Goal: Task Accomplishment & Management: Use online tool/utility

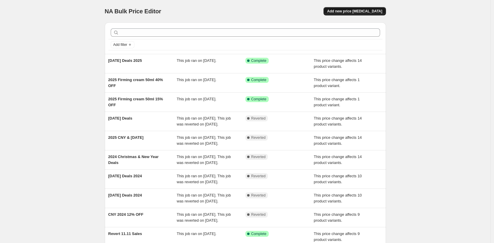
click at [356, 8] on button "Add new price [MEDICAL_DATA]" at bounding box center [355, 11] width 62 height 8
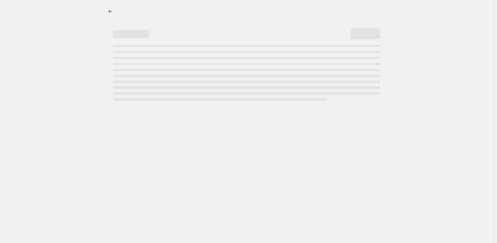
select select "percentage"
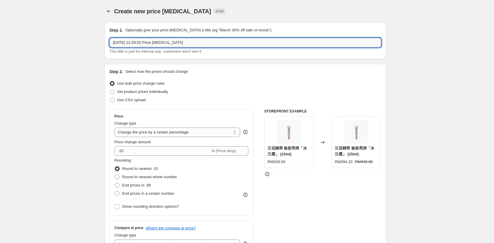
click at [198, 42] on input "[DATE] 12:29:02 Price [MEDICAL_DATA]" at bounding box center [246, 42] width 272 height 9
drag, startPoint x: 208, startPoint y: 42, endPoint x: 109, endPoint y: 38, distance: 98.7
click at [109, 38] on div "Step 1. Optionally give your price [MEDICAL_DATA] a title (eg "March 30% off sa…" at bounding box center [245, 41] width 281 height 37
type input "R"
type input "Usual Sale Price 2025"
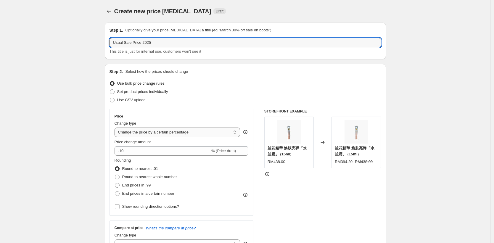
click at [202, 132] on select "Change the price to a certain amount Change the price by a certain amount Chang…" at bounding box center [178, 132] width 126 height 9
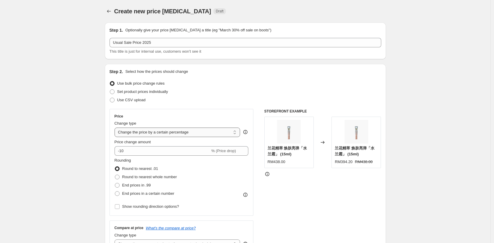
select select "pcap"
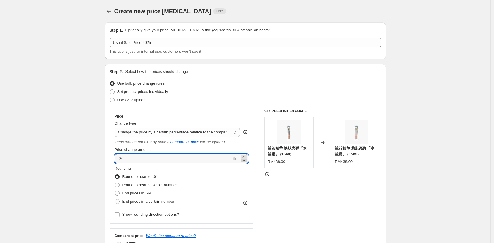
click at [245, 160] on icon at bounding box center [244, 161] width 3 height 2
click at [181, 158] on input "-23" at bounding box center [173, 158] width 117 height 9
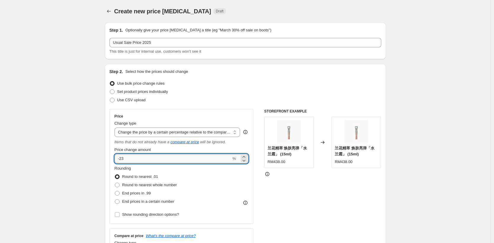
type input "-2"
type input "-5"
click at [296, 201] on div "STOREFRONT EXAMPLE 兰花精萃 焕肤亮弹「水兰霜」 (15ml) RM438.00 Changed to 兰花精萃 焕肤亮弹「水兰霜」 (15…" at bounding box center [322, 185] width 117 height 153
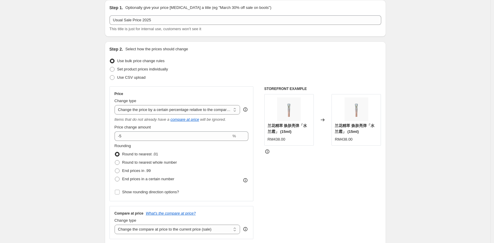
scroll to position [96, 0]
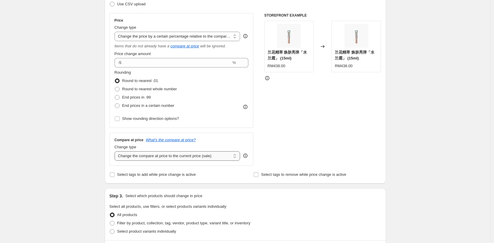
click at [220, 157] on select "Change the compare at price to the current price (sale) Change the compare at p…" at bounding box center [178, 155] width 126 height 9
select select "no_change"
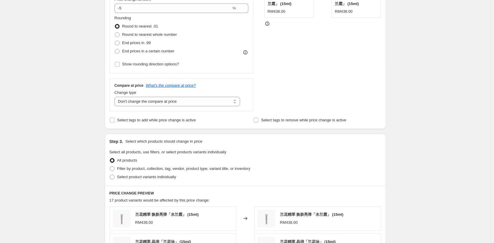
scroll to position [206, 0]
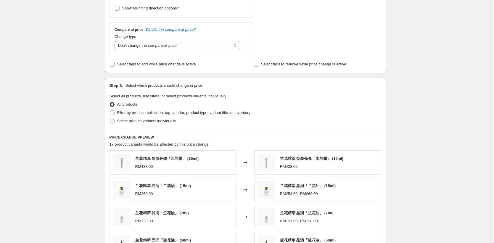
click at [129, 121] on span "Select product variants individually" at bounding box center [146, 121] width 59 height 4
click at [110, 119] on input "Select product variants individually" at bounding box center [110, 119] width 0 height 0
radio input "true"
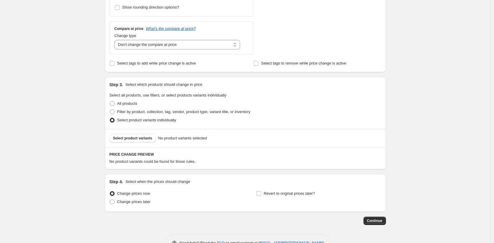
scroll to position [208, 0]
click at [141, 142] on div "Select product variants No product variants selected" at bounding box center [245, 138] width 281 height 18
click at [142, 139] on span "Select product variants" at bounding box center [132, 138] width 39 height 5
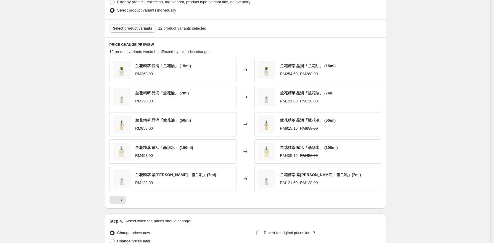
scroll to position [284, 0]
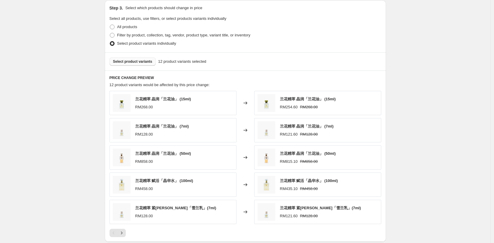
click at [145, 63] on span "Select product variants" at bounding box center [132, 61] width 39 height 5
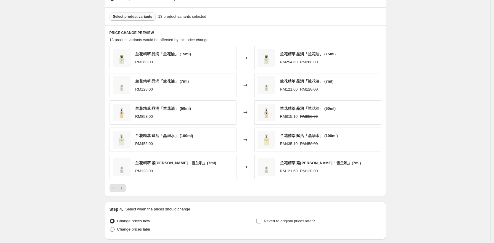
scroll to position [375, 0]
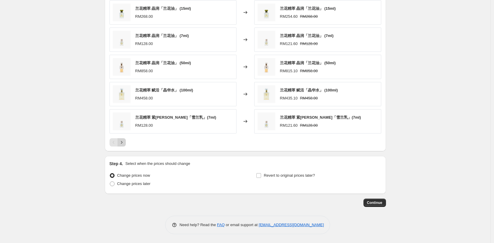
click at [124, 143] on icon "Next" at bounding box center [122, 142] width 6 height 6
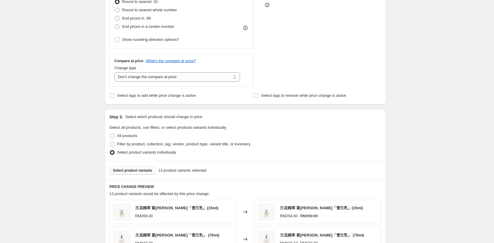
scroll to position [176, 0]
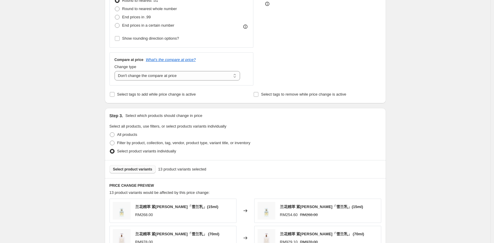
click at [143, 168] on span "Select product variants" at bounding box center [132, 169] width 39 height 5
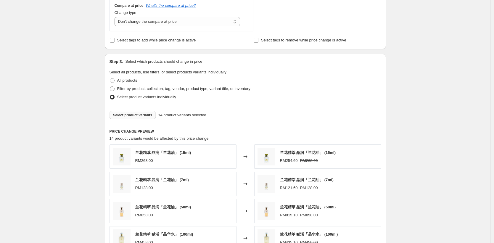
scroll to position [360, 0]
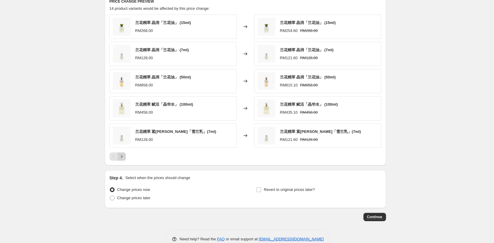
click at [124, 157] on icon "Next" at bounding box center [122, 157] width 6 height 6
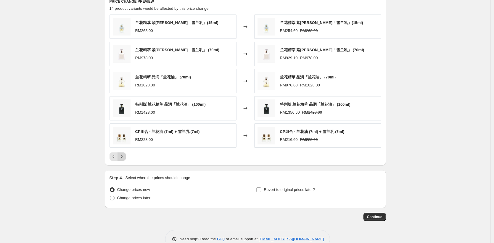
click at [124, 157] on icon "Next" at bounding box center [122, 157] width 6 height 6
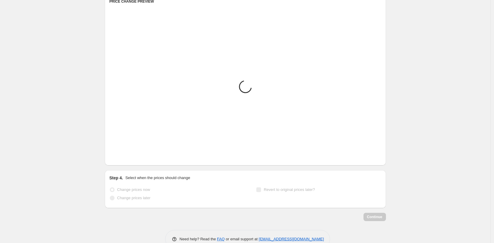
scroll to position [347, 0]
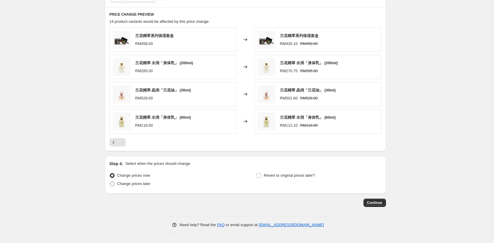
click at [151, 184] on span "Change prices later" at bounding box center [133, 184] width 33 height 4
click at [110, 182] on input "Change prices later" at bounding box center [110, 182] width 0 height 0
radio input "true"
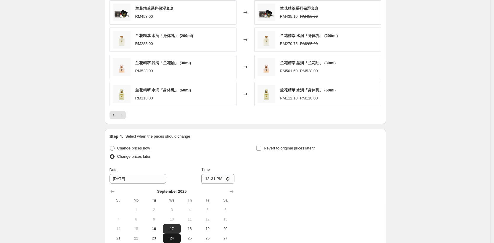
scroll to position [403, 0]
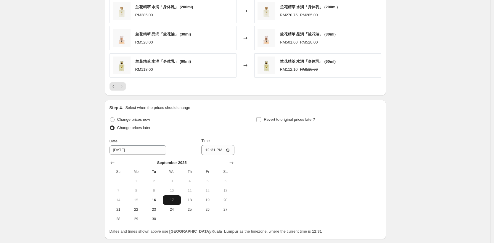
click at [172, 199] on span "17" at bounding box center [171, 200] width 13 height 5
click at [215, 148] on input "12:31" at bounding box center [217, 150] width 33 height 10
click at [206, 149] on input "12:31" at bounding box center [217, 150] width 33 height 10
click at [229, 149] on input "12:31" at bounding box center [217, 150] width 33 height 10
type input "00:00"
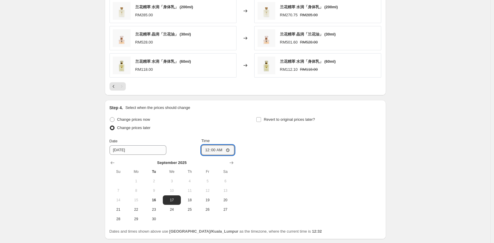
click at [280, 159] on div "Change prices now Change prices later Date [DATE] Time 00:00 [DATE] Su Mo Tu We…" at bounding box center [246, 169] width 272 height 108
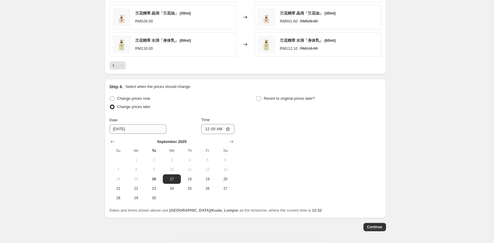
scroll to position [449, 0]
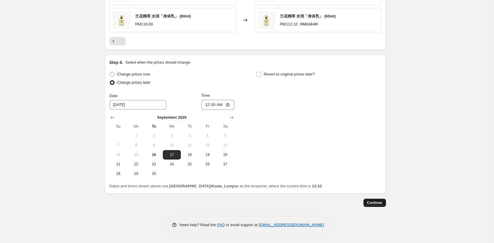
click at [373, 203] on span "Continue" at bounding box center [374, 202] width 15 height 5
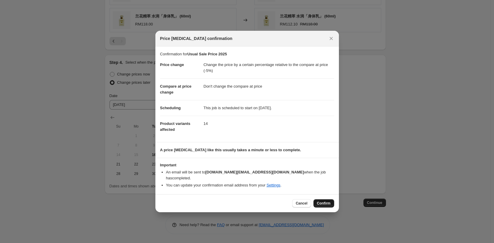
click at [326, 201] on span "Confirm" at bounding box center [324, 203] width 14 height 5
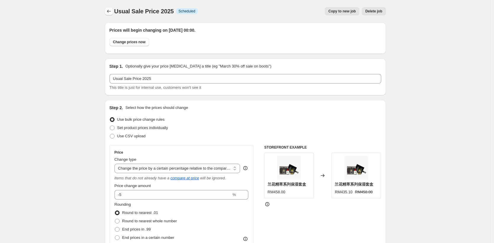
click at [109, 14] on icon "Price change jobs" at bounding box center [109, 11] width 6 height 6
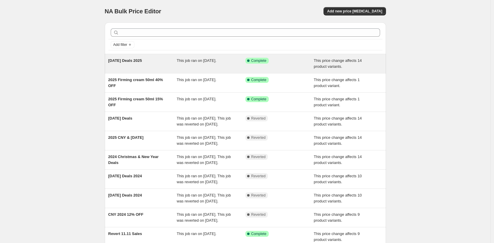
click at [128, 66] on div "[DATE] Deals 2025" at bounding box center [142, 64] width 69 height 12
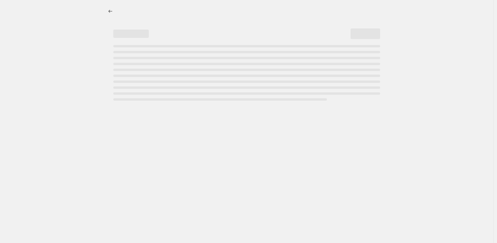
select select "ecap"
select select "no_change"
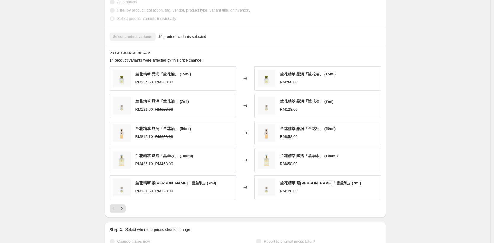
scroll to position [319, 0]
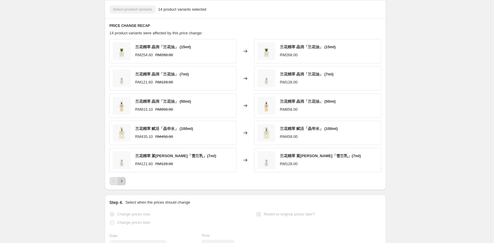
click at [125, 184] on icon "Next" at bounding box center [122, 181] width 6 height 6
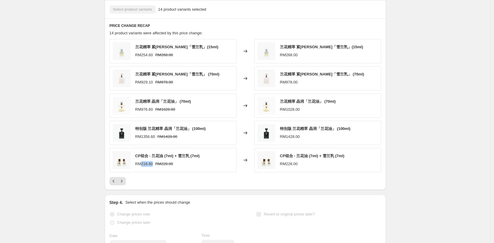
drag, startPoint x: 142, startPoint y: 164, endPoint x: 154, endPoint y: 164, distance: 12.7
click at [153, 164] on div "RM216.60" at bounding box center [144, 164] width 18 height 6
click at [122, 183] on icon "Next" at bounding box center [122, 181] width 6 height 6
